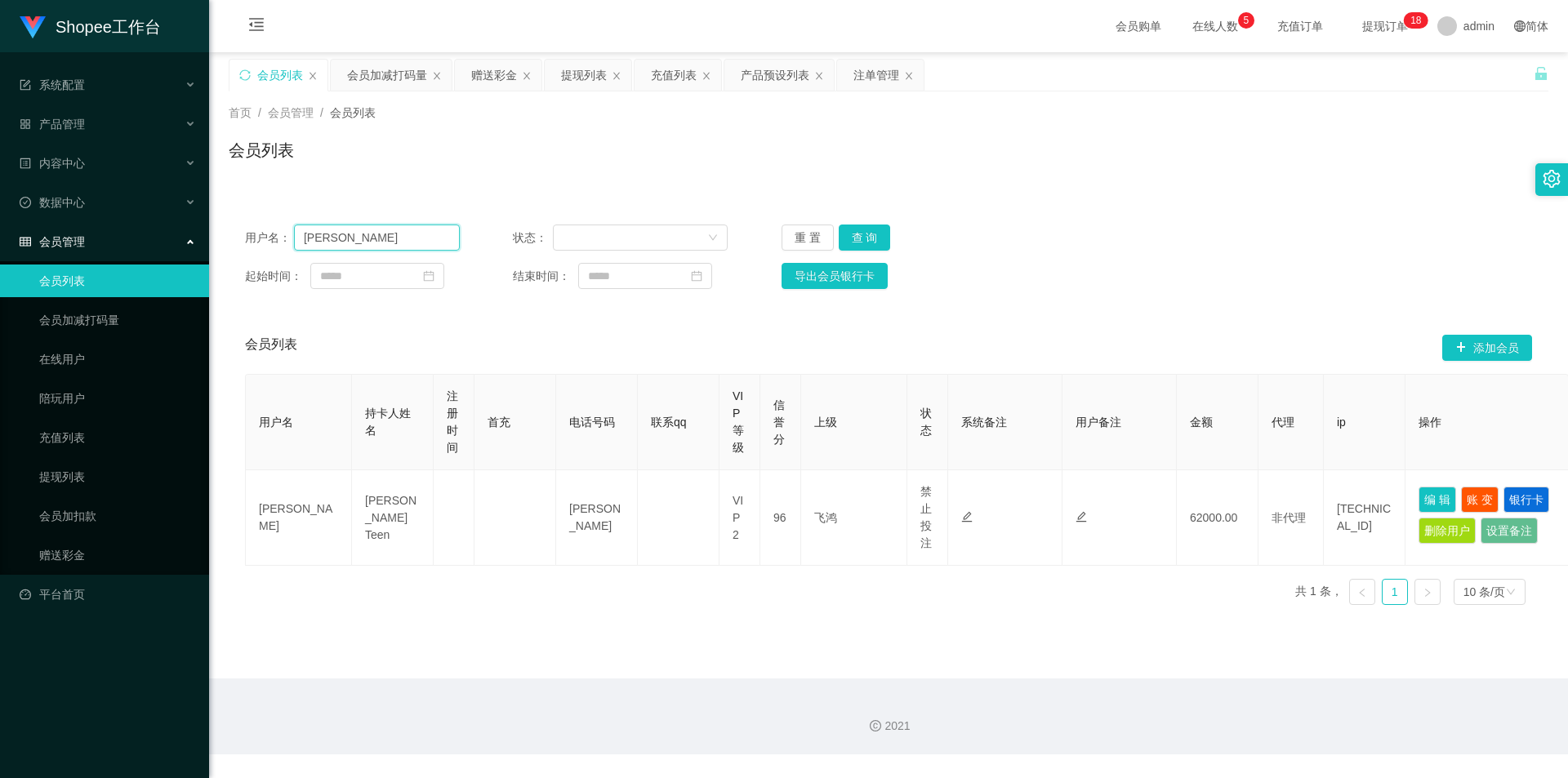
click at [420, 233] on input "[PERSON_NAME]" at bounding box center [377, 238] width 166 height 26
paste input "ds1888"
type input "ds1888"
click at [864, 235] on button "查 询" at bounding box center [865, 238] width 52 height 26
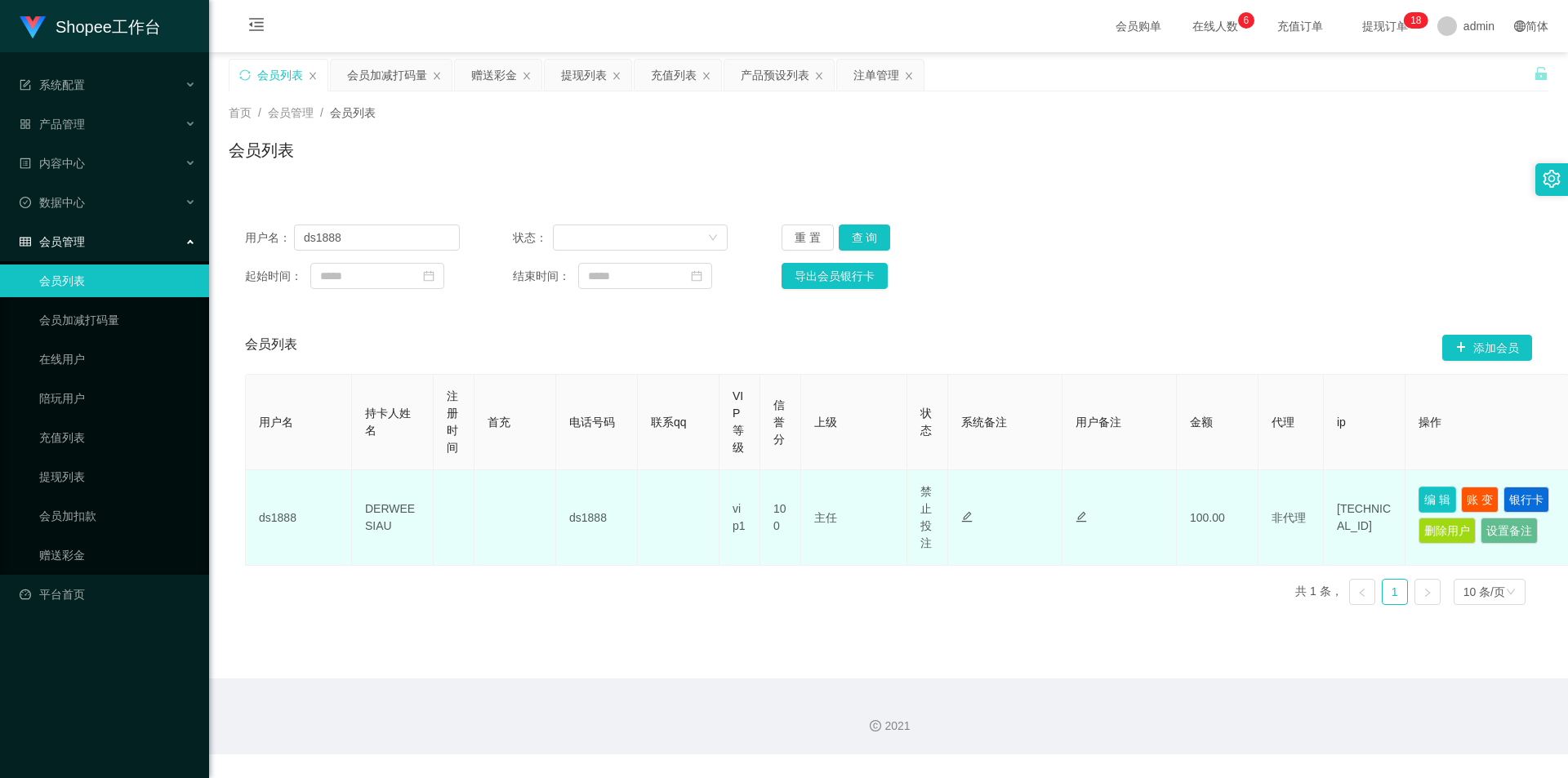
click at [1446, 490] on button "编 辑" at bounding box center [1437, 500] width 38 height 26
type input "ds1888"
type input "DERWEE SIAU"
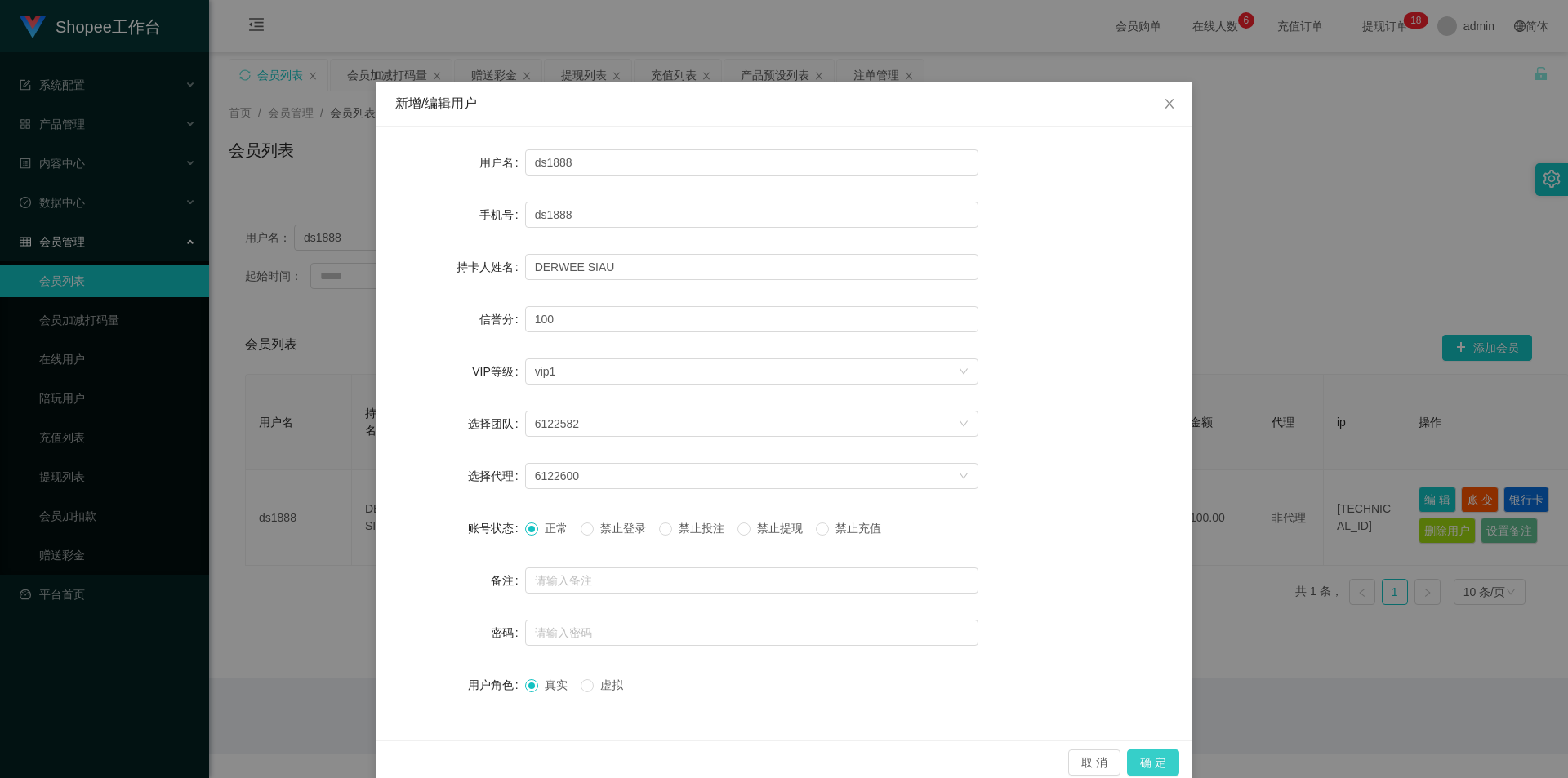
click at [1148, 767] on button "确 定" at bounding box center [1152, 763] width 52 height 26
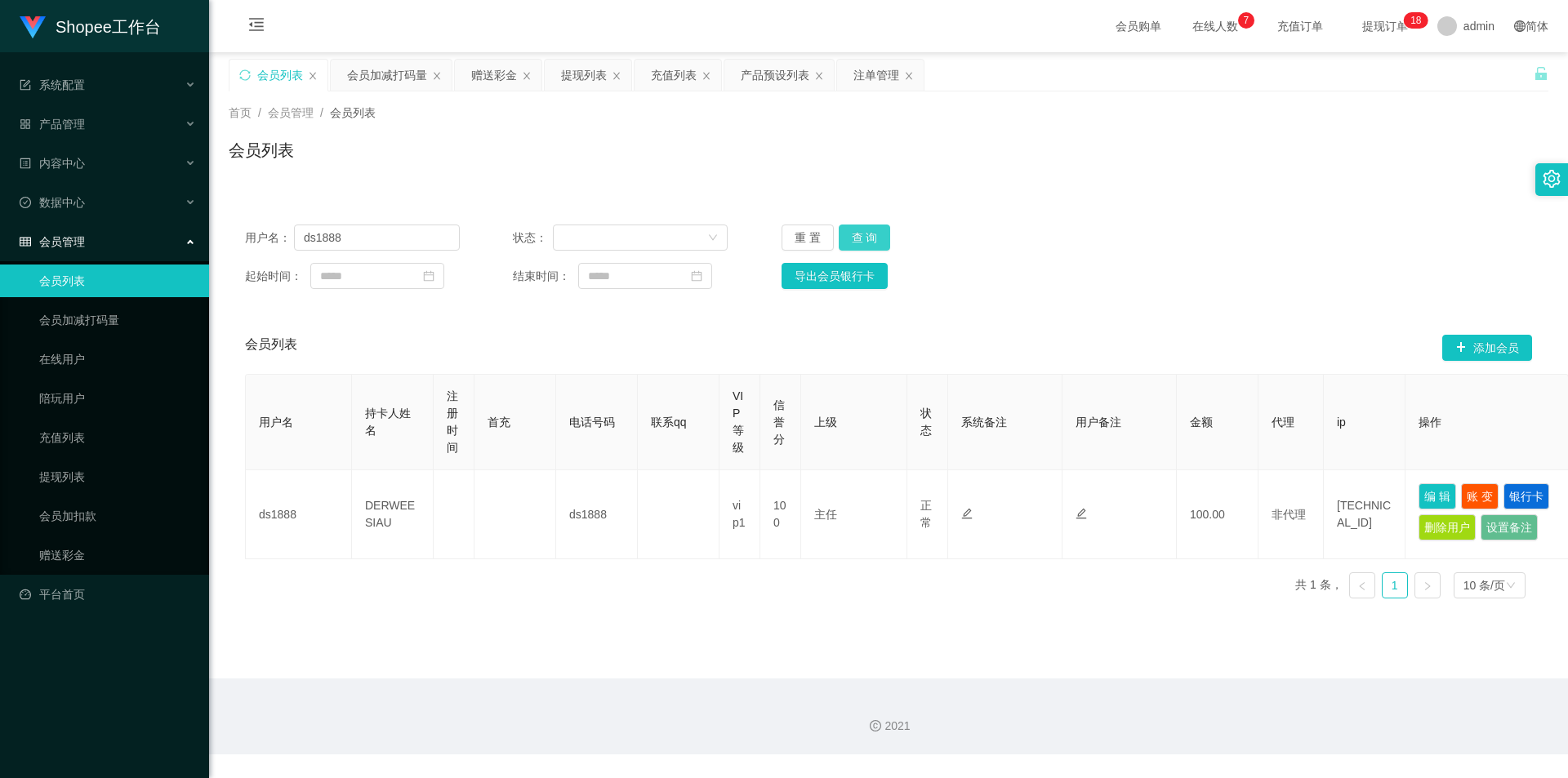
click at [882, 231] on button "查 询" at bounding box center [865, 238] width 52 height 26
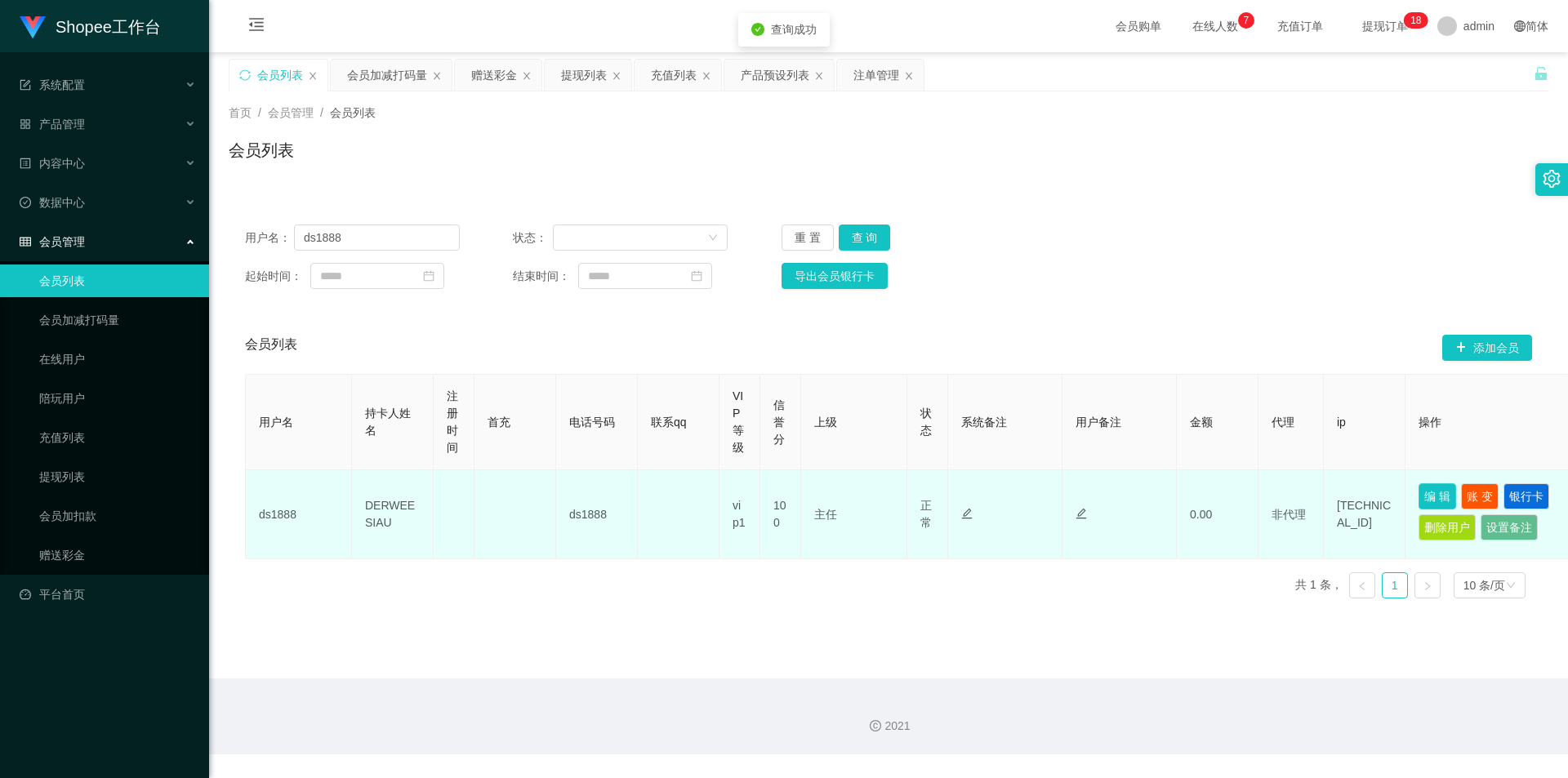
click at [1448, 499] on button "编 辑" at bounding box center [1437, 497] width 38 height 26
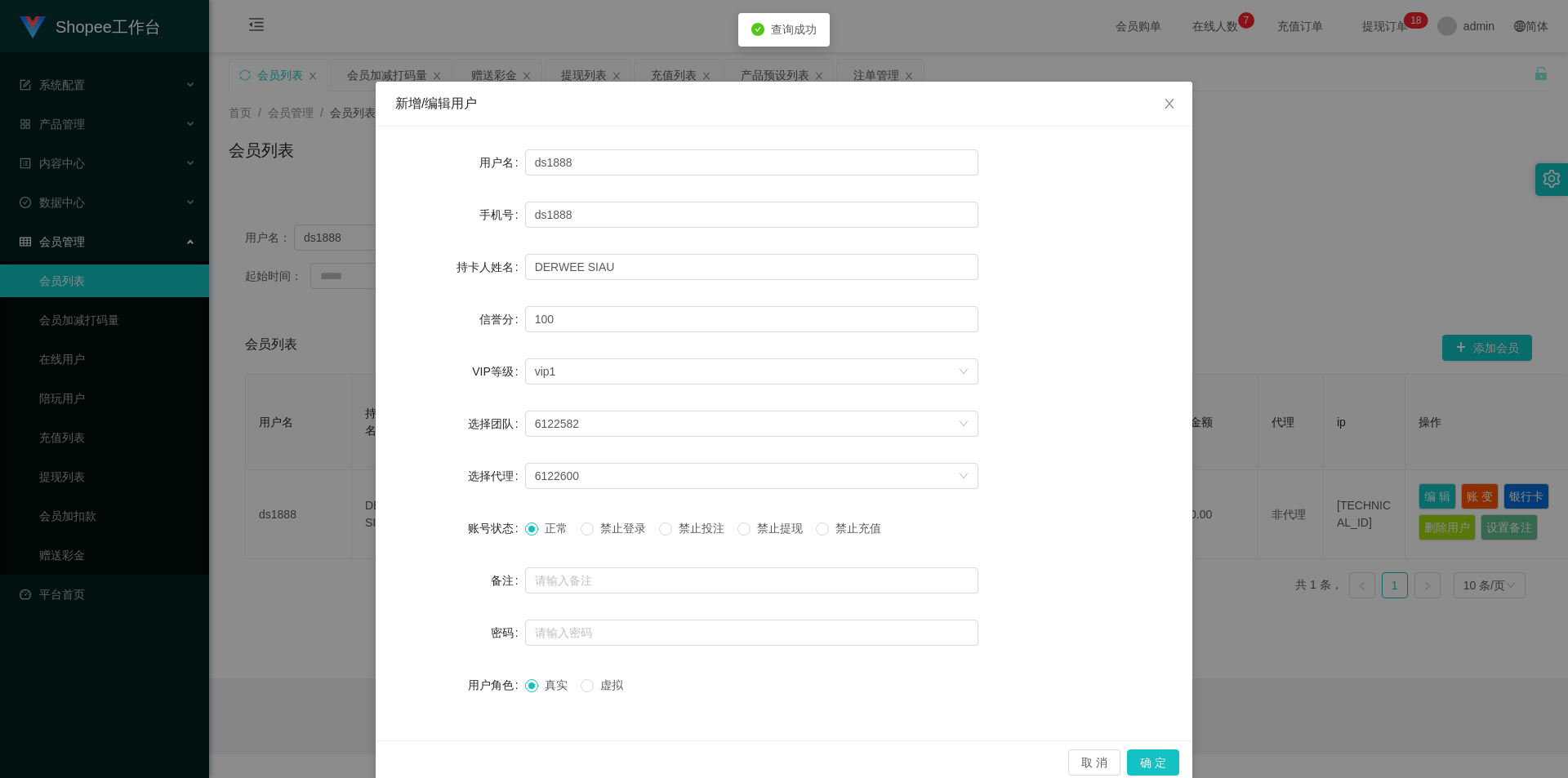
click at [714, 521] on span "禁止投注" at bounding box center [701, 527] width 59 height 13
click at [1160, 758] on button "确 定" at bounding box center [1152, 763] width 52 height 26
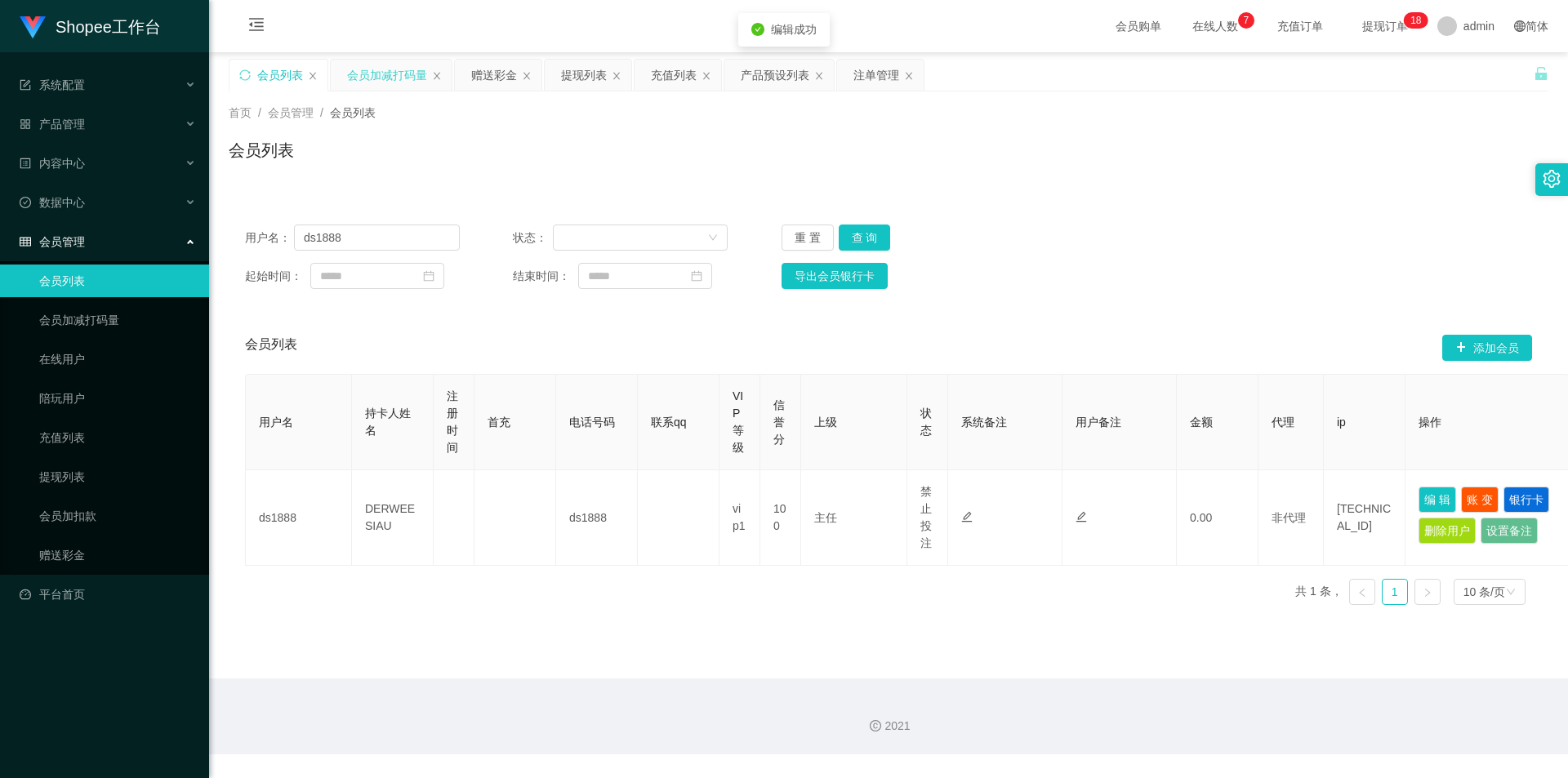
click at [386, 79] on div "会员加减打码量" at bounding box center [386, 75] width 80 height 31
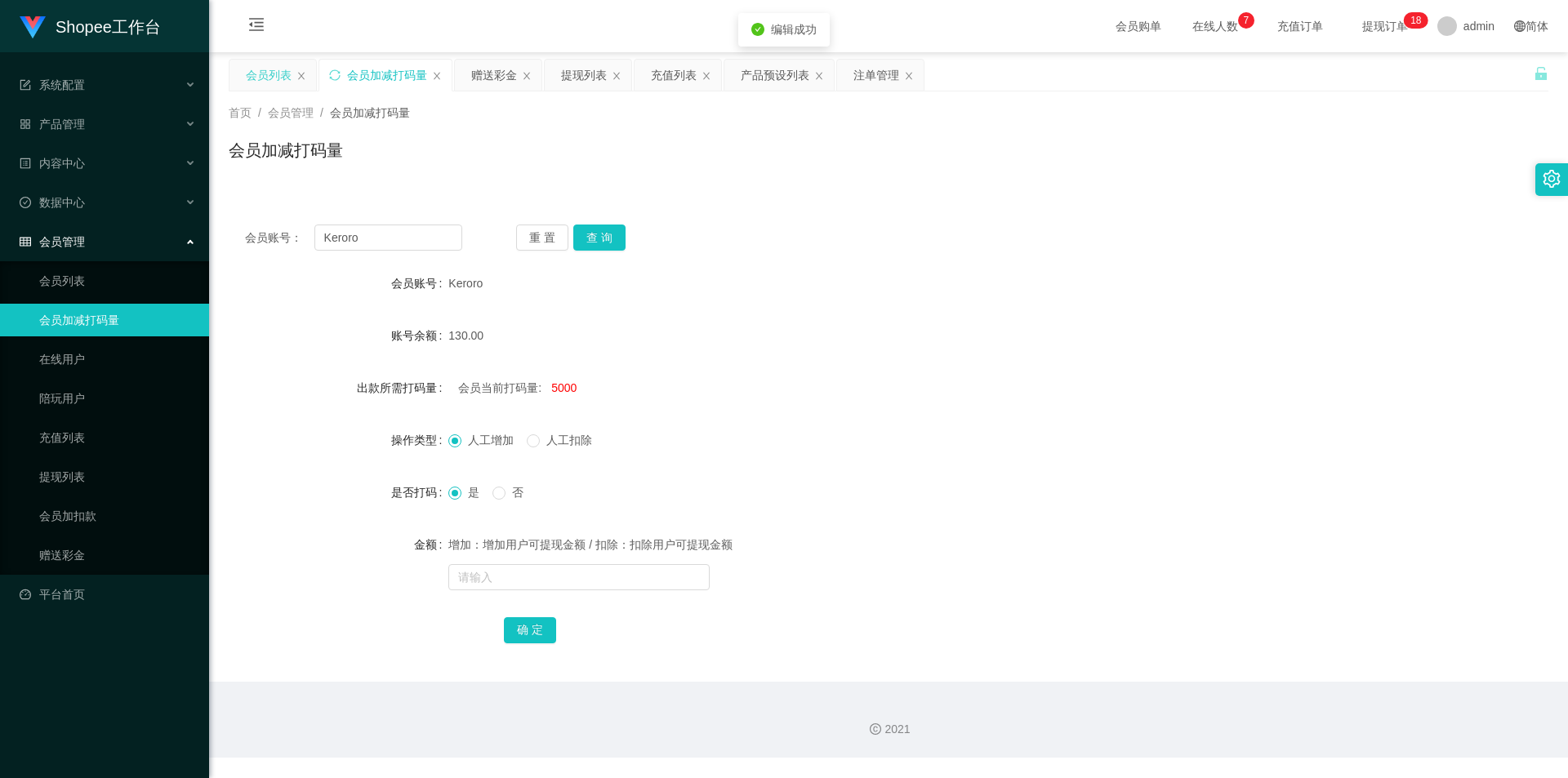
click at [248, 71] on div "会员列表" at bounding box center [269, 75] width 46 height 31
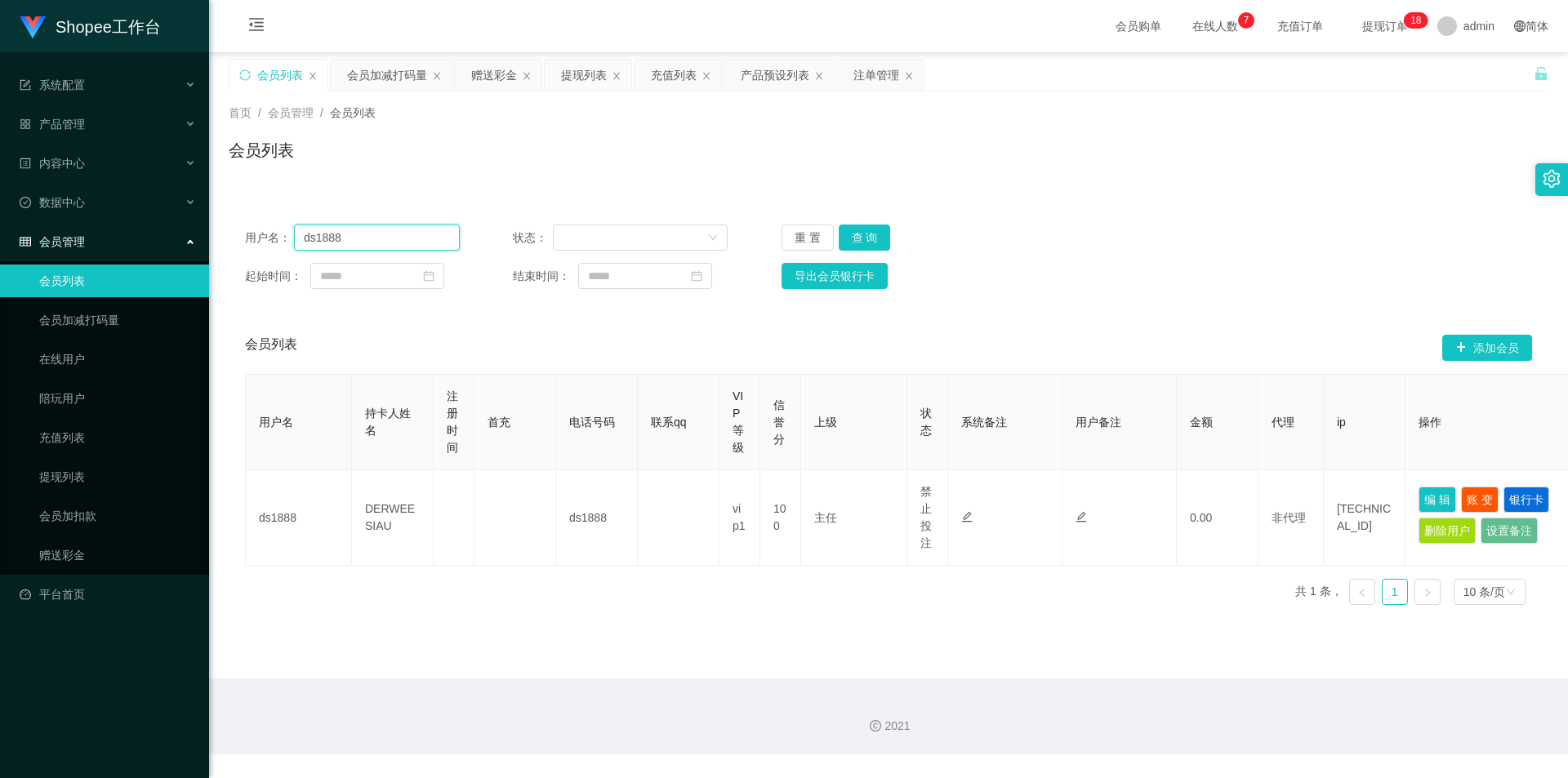
drag, startPoint x: 343, startPoint y: 242, endPoint x: 387, endPoint y: 194, distance: 65.1
click at [345, 242] on input "ds1888" at bounding box center [377, 238] width 166 height 26
click at [379, 76] on div "会员加减打码量" at bounding box center [386, 75] width 80 height 31
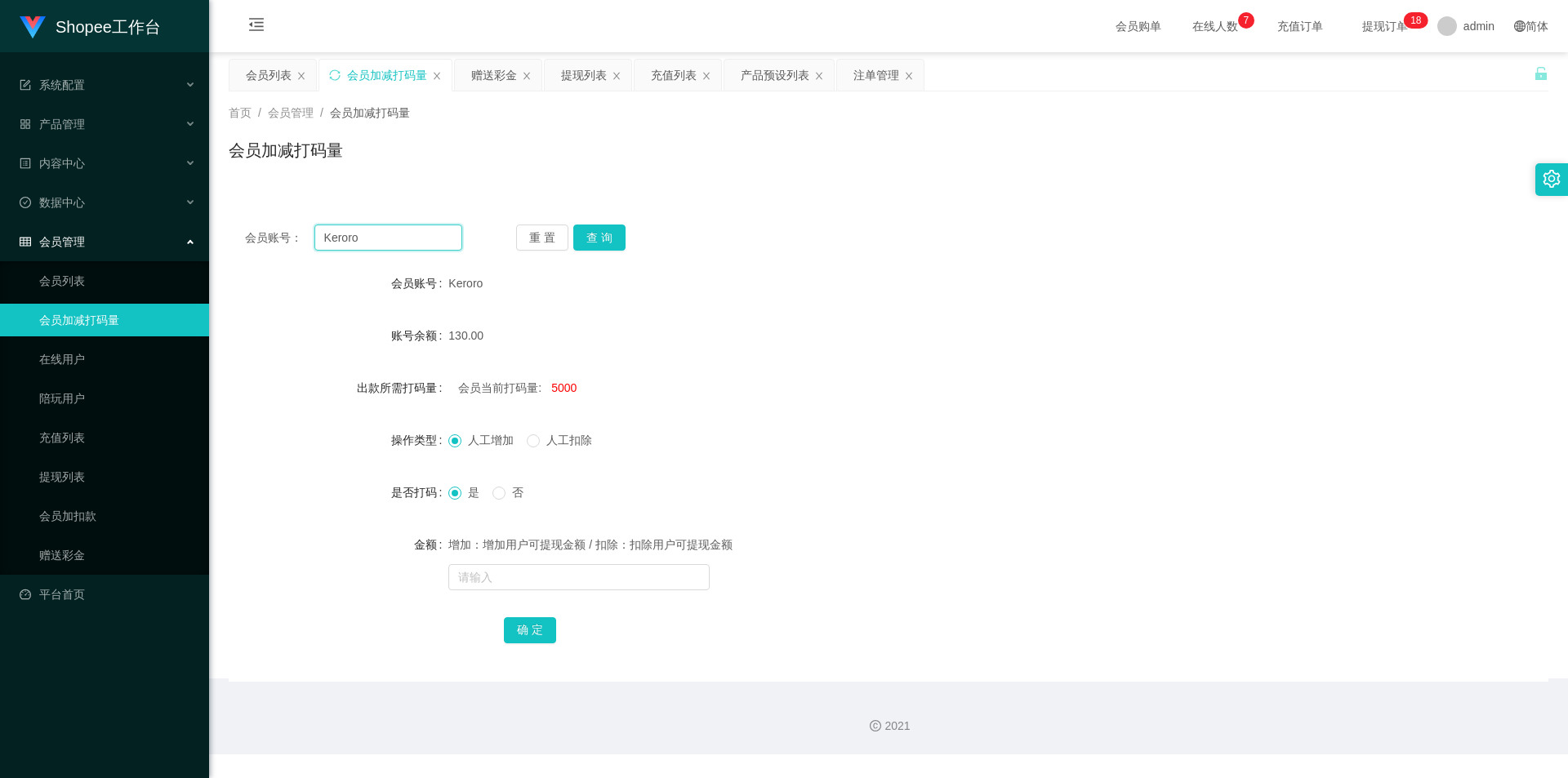
drag, startPoint x: 397, startPoint y: 230, endPoint x: 452, endPoint y: 266, distance: 65.7
click at [398, 230] on input "Keroro" at bounding box center [388, 238] width 148 height 26
paste input "ds1888"
type input "ds1888"
drag, startPoint x: 604, startPoint y: 242, endPoint x: 624, endPoint y: 314, distance: 74.7
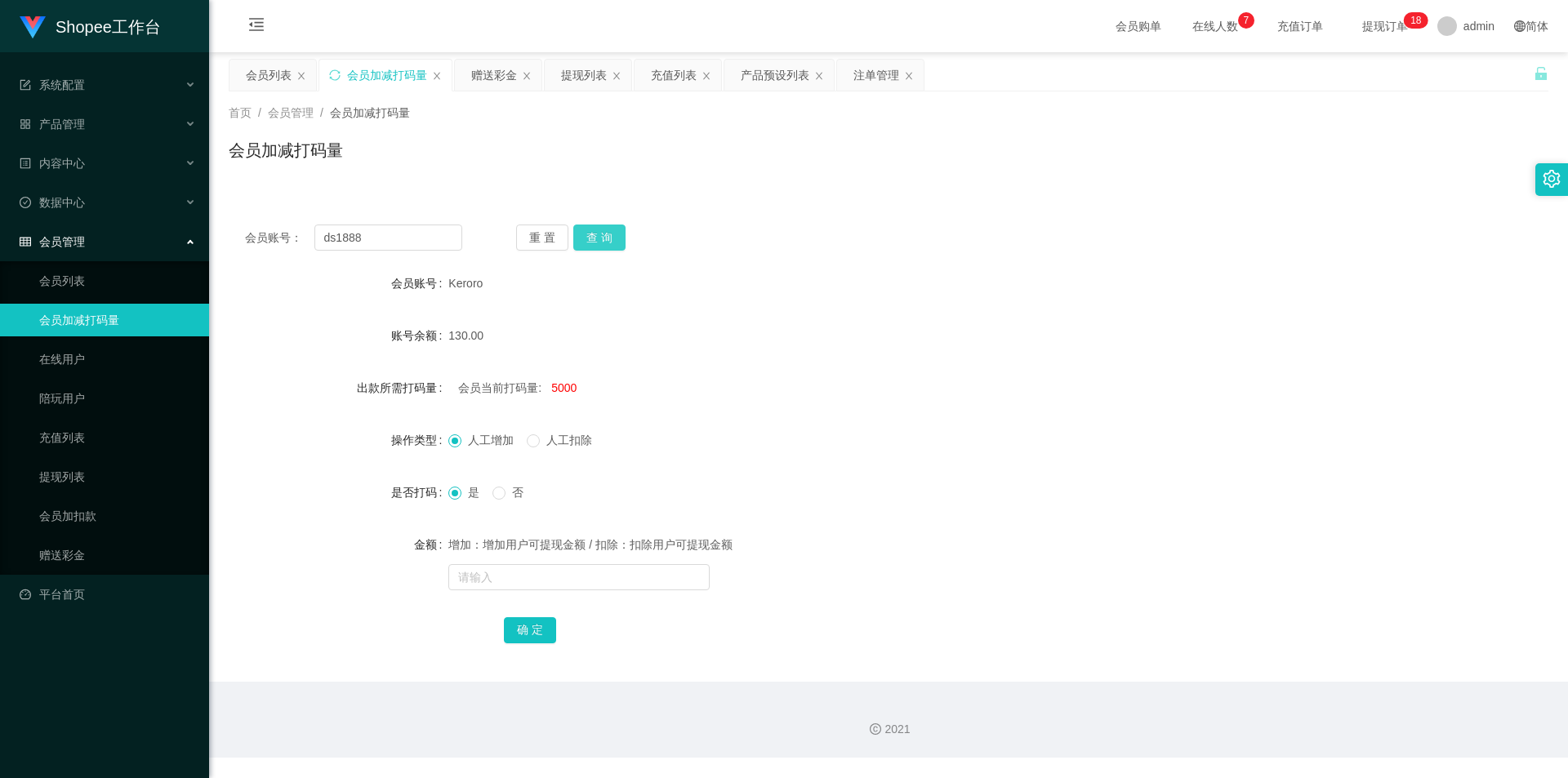
click at [604, 242] on button "查 询" at bounding box center [599, 238] width 52 height 26
click at [579, 392] on span "-333333352" at bounding box center [581, 387] width 61 height 13
click at [584, 565] on input "text" at bounding box center [579, 578] width 261 height 26
paste input "ds1888"
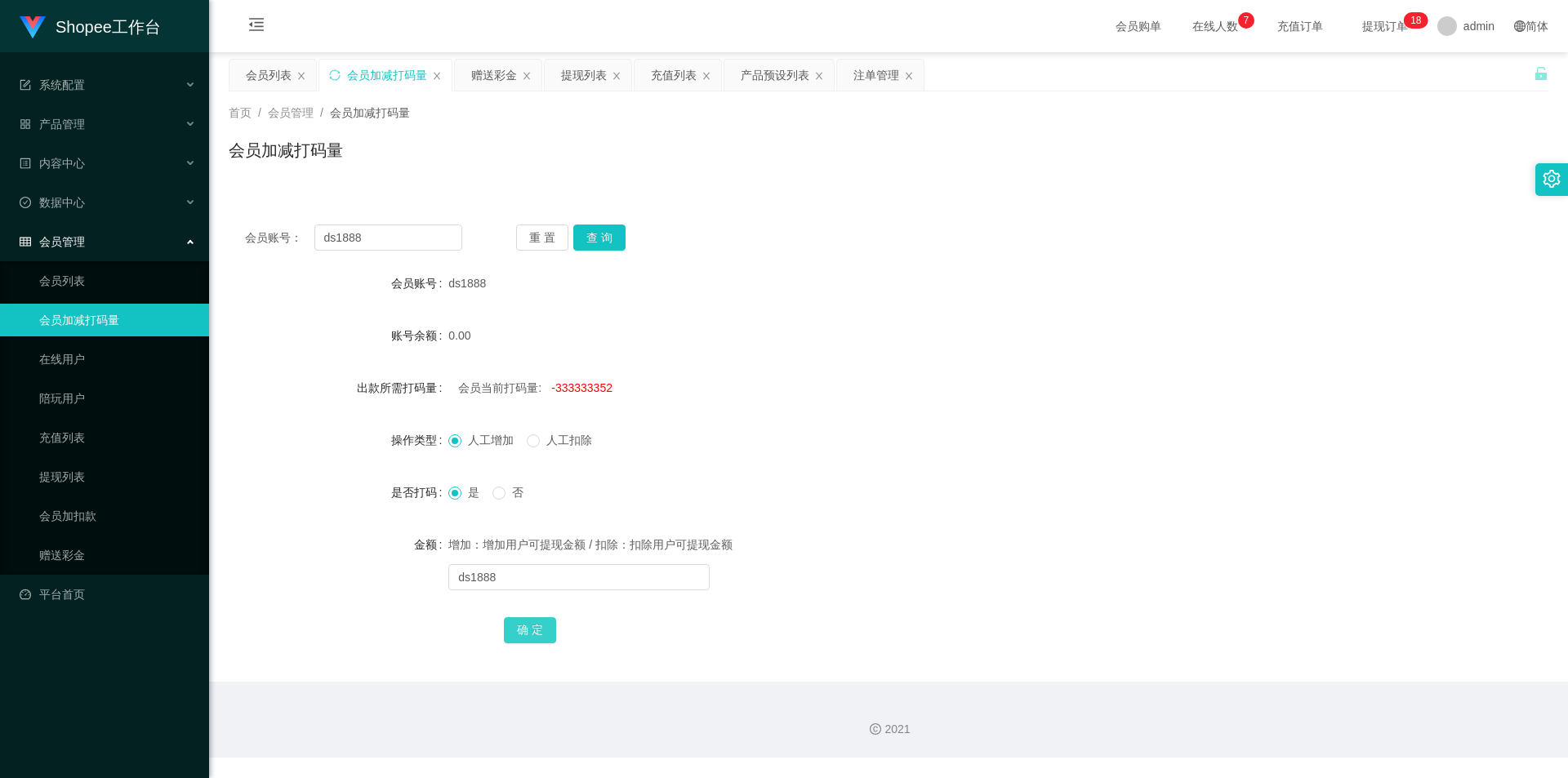
click at [519, 640] on button "确 定" at bounding box center [529, 631] width 52 height 26
click at [606, 386] on span "-333333352" at bounding box center [581, 387] width 61 height 13
copy span "333333352"
click at [553, 571] on input "ds1888" at bounding box center [579, 578] width 261 height 26
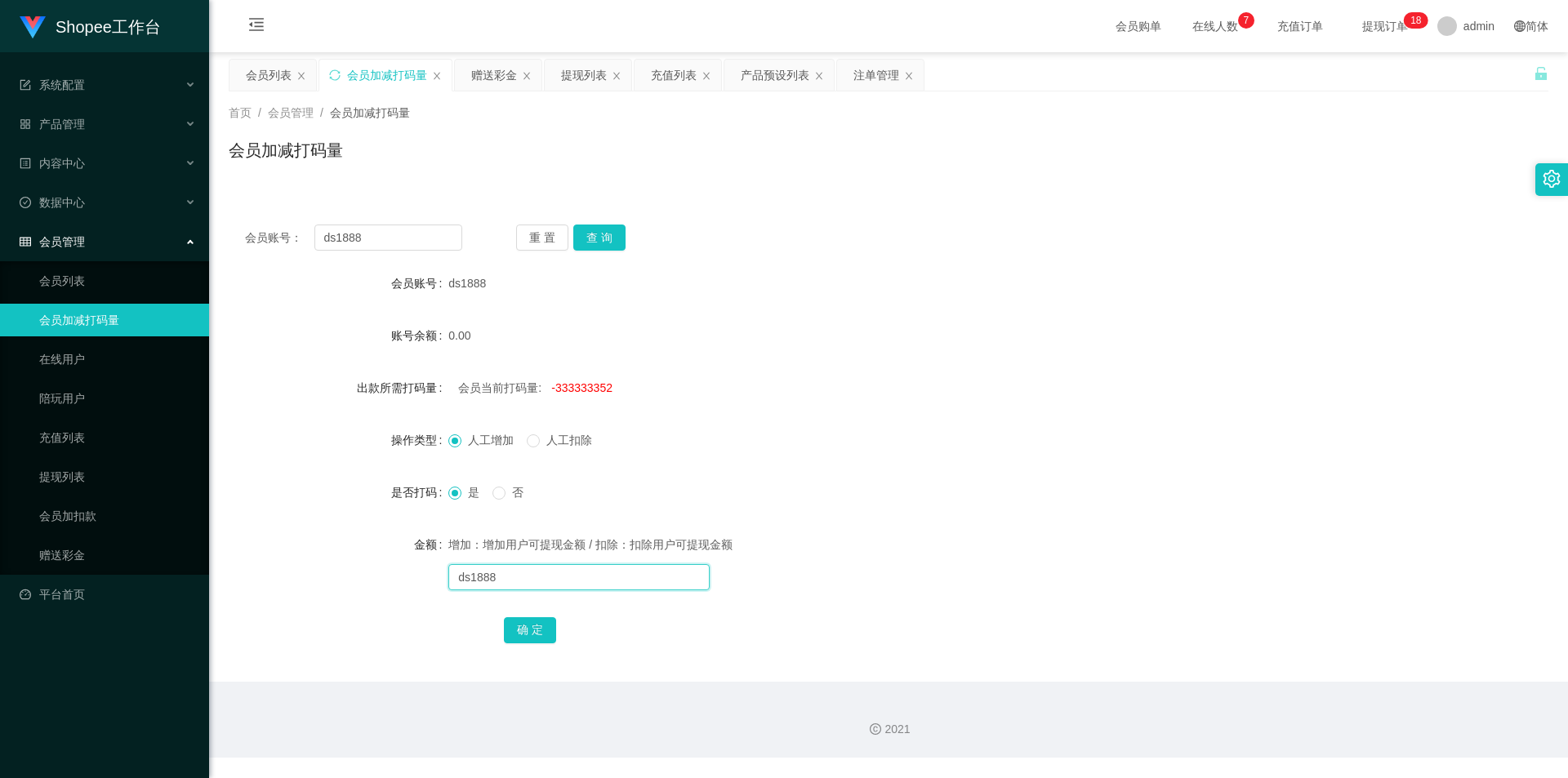
paste input "333333352"
type input "333333352"
click at [536, 623] on button "确 定" at bounding box center [529, 631] width 52 height 26
click at [535, 579] on input "text" at bounding box center [579, 578] width 261 height 26
type input "6300"
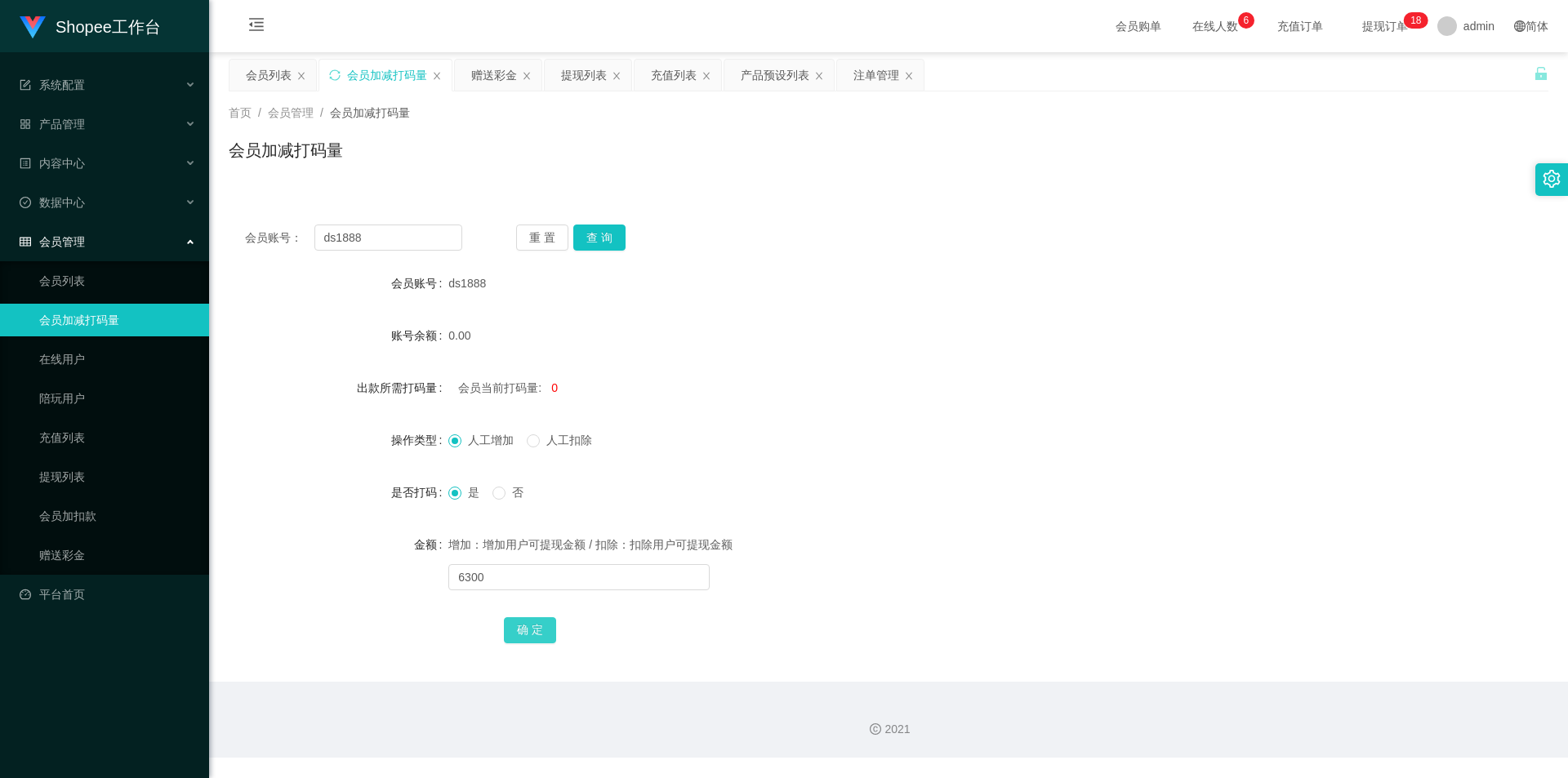
click at [521, 627] on button "确 定" at bounding box center [529, 631] width 52 height 26
click at [273, 80] on div "会员列表" at bounding box center [269, 75] width 46 height 31
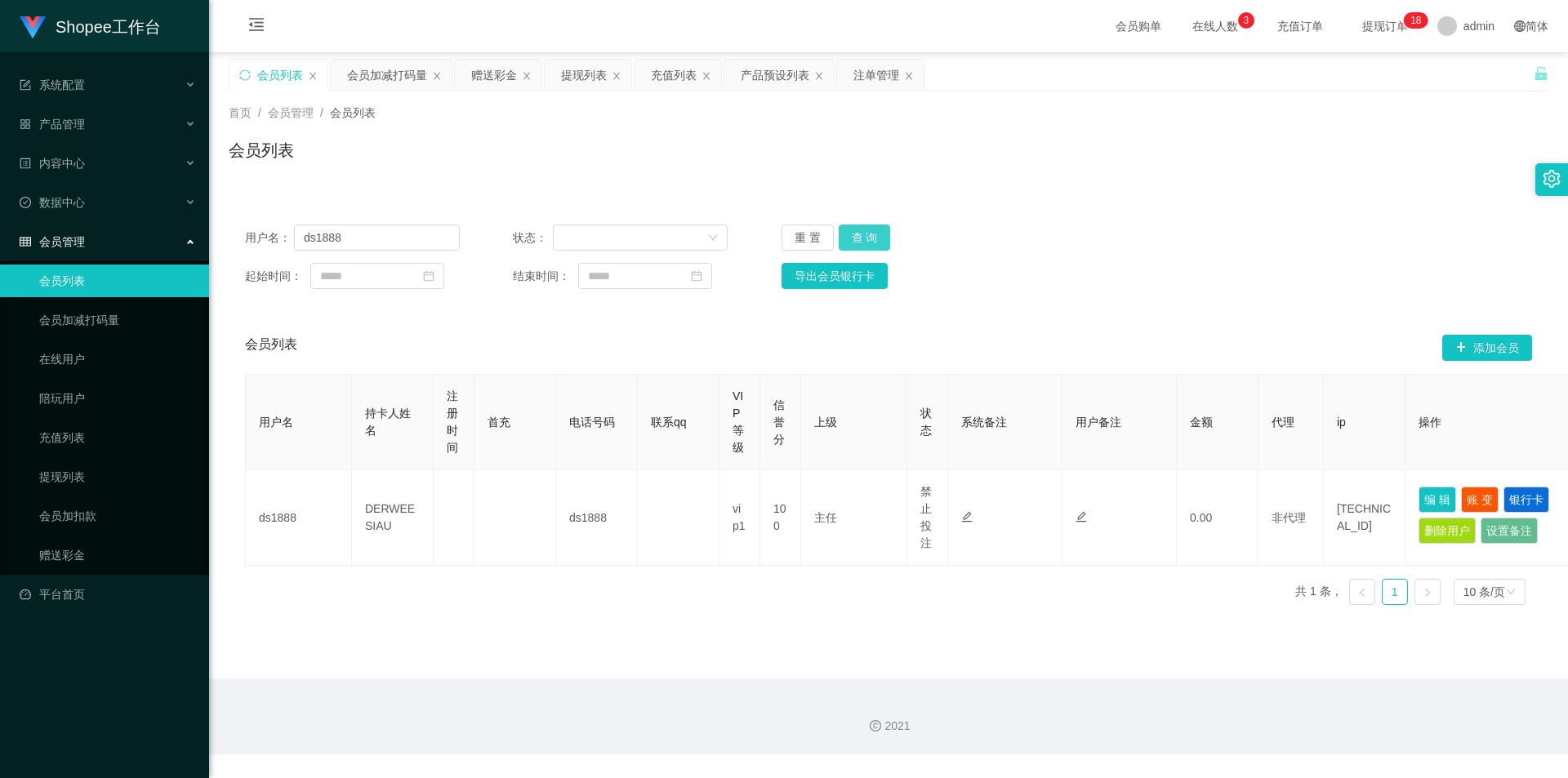
drag, startPoint x: 853, startPoint y: 231, endPoint x: 897, endPoint y: 243, distance: 45.6
click at [874, 237] on button "查 询" at bounding box center [865, 238] width 52 height 26
